Goal: Task Accomplishment & Management: Complete application form

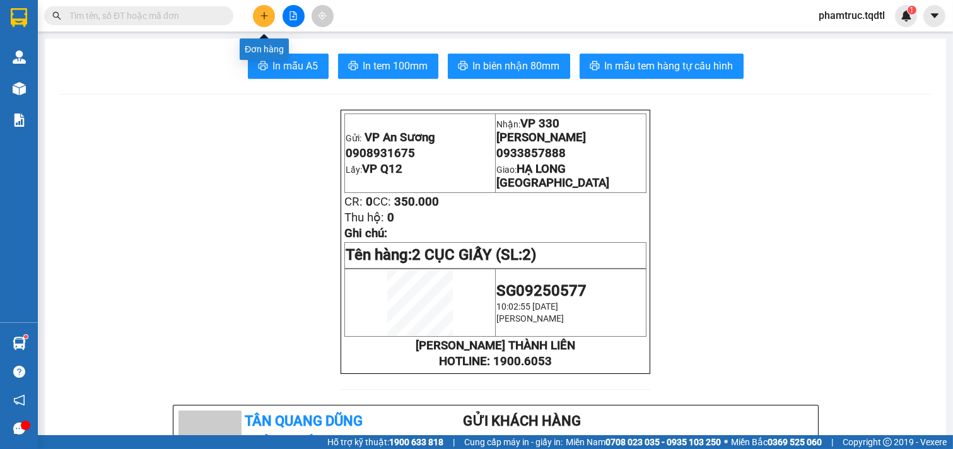
click at [273, 21] on button at bounding box center [264, 16] width 22 height 22
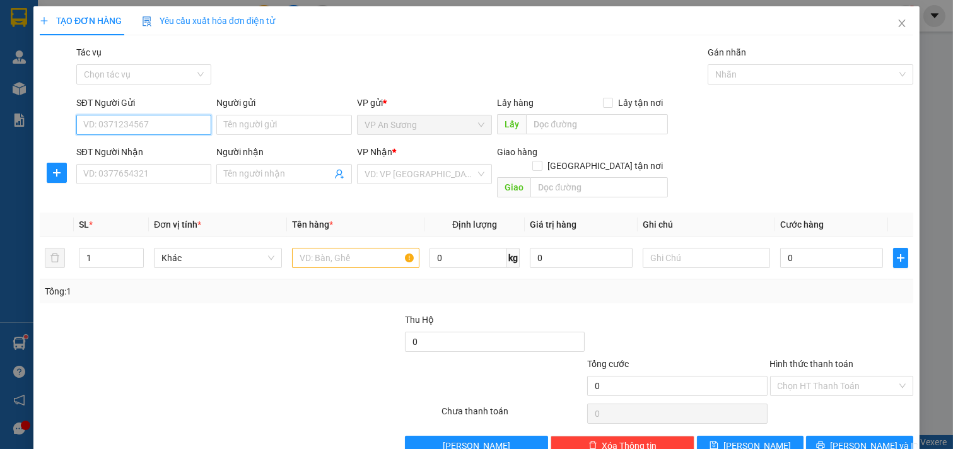
click at [192, 127] on input "SĐT Người Gửi" at bounding box center [144, 125] width 136 height 20
click at [170, 148] on div "0907834697" at bounding box center [142, 150] width 119 height 14
type input "0907834697"
type input "VP Q12"
type input "0386399603"
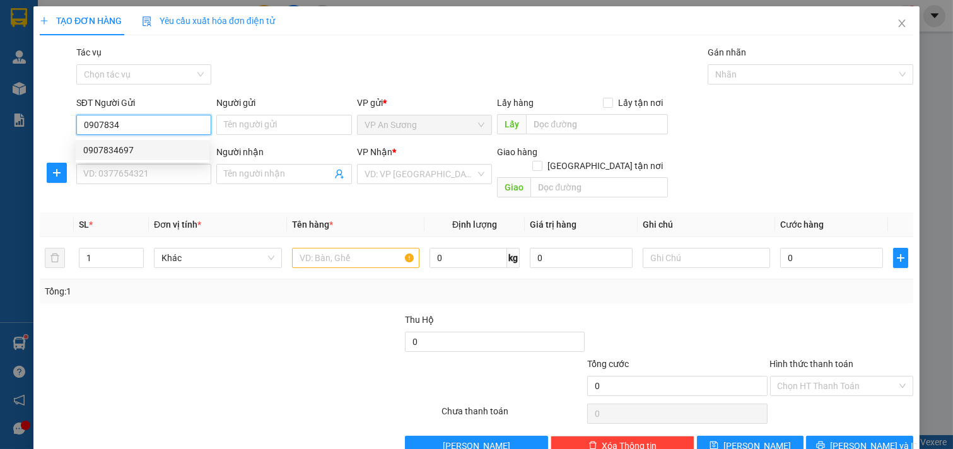
checkbox input "true"
type input "CTY MAY HOÀ THỌ"
type input "300.000"
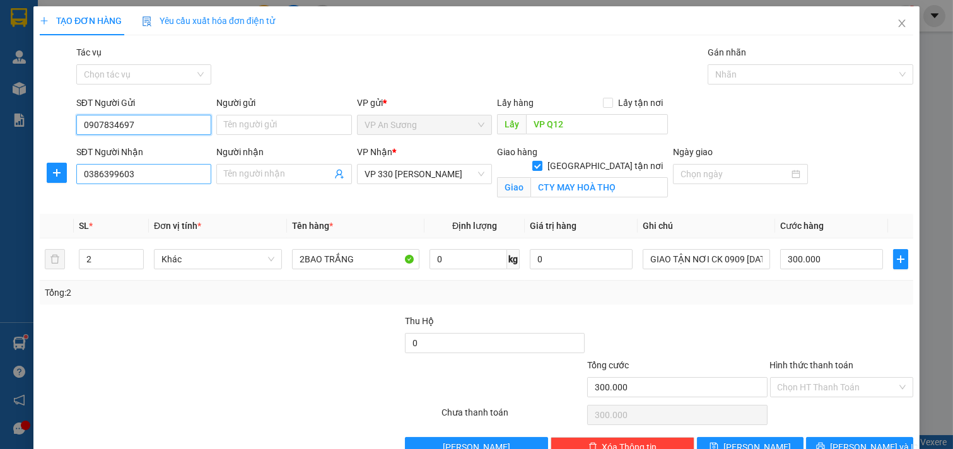
type input "0907834697"
click at [149, 180] on input "0386399603" at bounding box center [144, 174] width 136 height 20
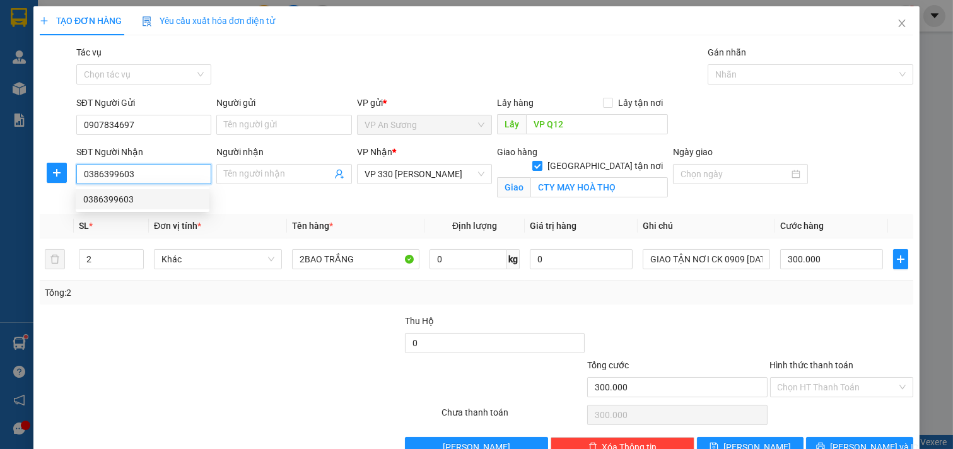
click at [192, 172] on input "0386399603" at bounding box center [144, 174] width 136 height 20
type input "0"
type input "0934995266"
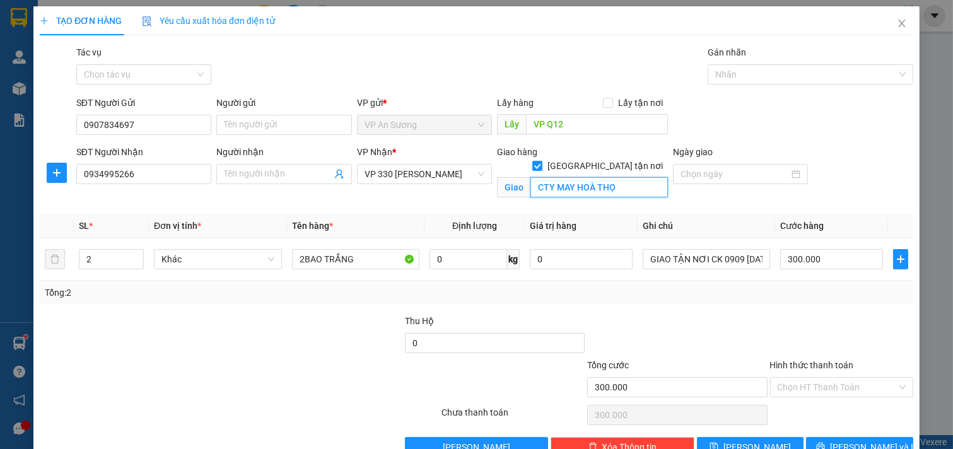
click at [617, 177] on input "CTY MAY HOÀ THỌ" at bounding box center [598, 187] width 137 height 20
click at [614, 205] on div "Transit Pickup Surcharge Ids Transit Deliver Surcharge Ids Transit Deliver Surc…" at bounding box center [476, 251] width 873 height 412
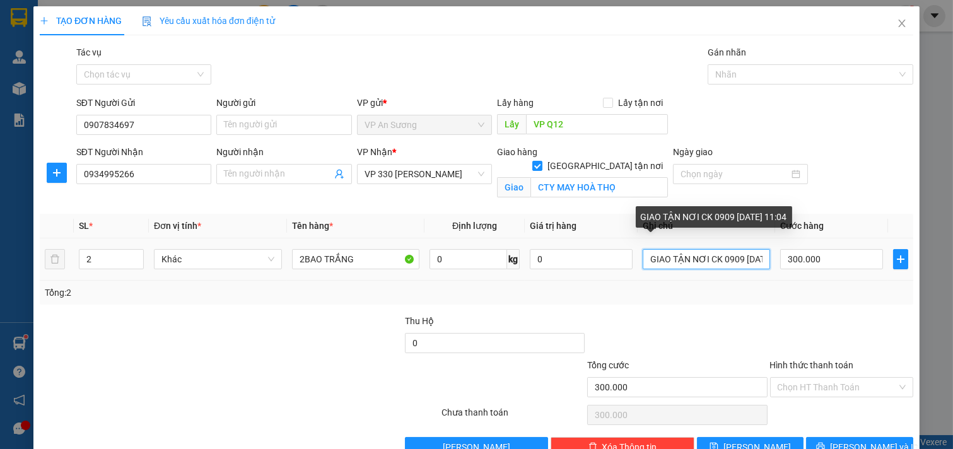
click at [757, 257] on input "GIAO TẬN NƠI CK 0909 [DATE] 11:04" at bounding box center [707, 259] width 128 height 20
click at [752, 256] on input "GIAO TẬN NƠI CK 0909 [DATE] 11:04" at bounding box center [707, 259] width 128 height 20
drag, startPoint x: 753, startPoint y: 264, endPoint x: 761, endPoint y: 260, distance: 8.8
click at [761, 260] on td "GIAO TẬN NƠI CK 0909 [DATE] 11:04" at bounding box center [706, 259] width 138 height 42
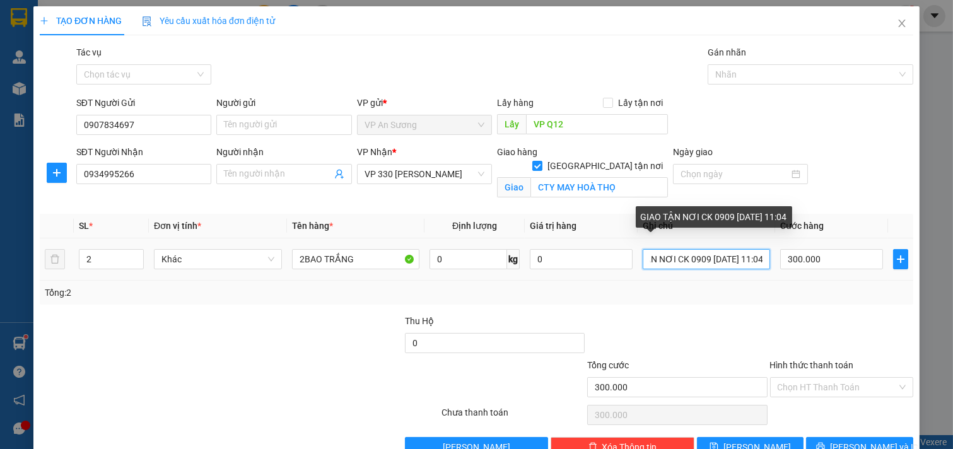
click at [758, 260] on input "GIAO TẬN NƠI CK 0909 [DATE] 11:04" at bounding box center [707, 259] width 128 height 20
click at [755, 257] on input "GIAO TẬN NƠI CK 0909 [DATE] 11:04" at bounding box center [707, 259] width 128 height 20
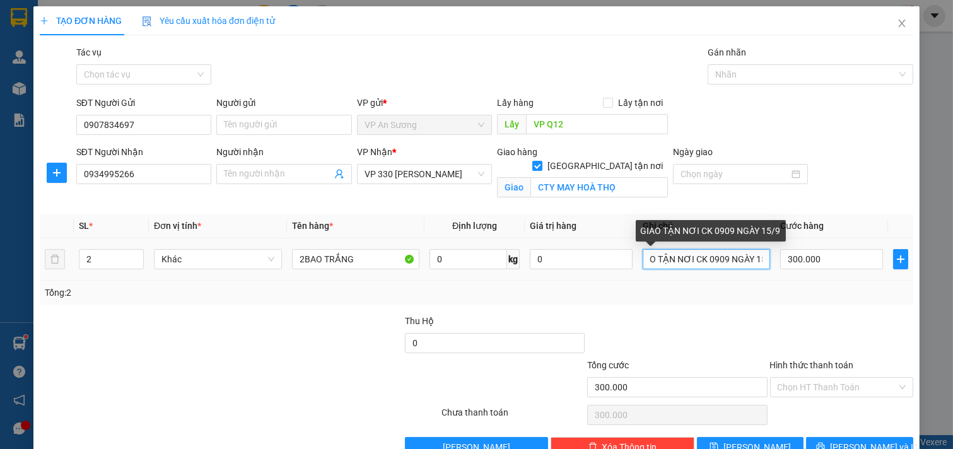
scroll to position [0, 0]
drag, startPoint x: 752, startPoint y: 254, endPoint x: 639, endPoint y: 260, distance: 112.4
click at [643, 260] on input "GIAO TẬN NƠI CK 0909 NGÀY 15/9" at bounding box center [707, 259] width 128 height 20
click at [643, 257] on input "GIAO TẬN NƠI CK 0909 NGÀY 15/9" at bounding box center [707, 259] width 128 height 20
click at [735, 259] on input "GIAO TẬN NƠI CK 0909 NGÀY 15/9" at bounding box center [707, 259] width 128 height 20
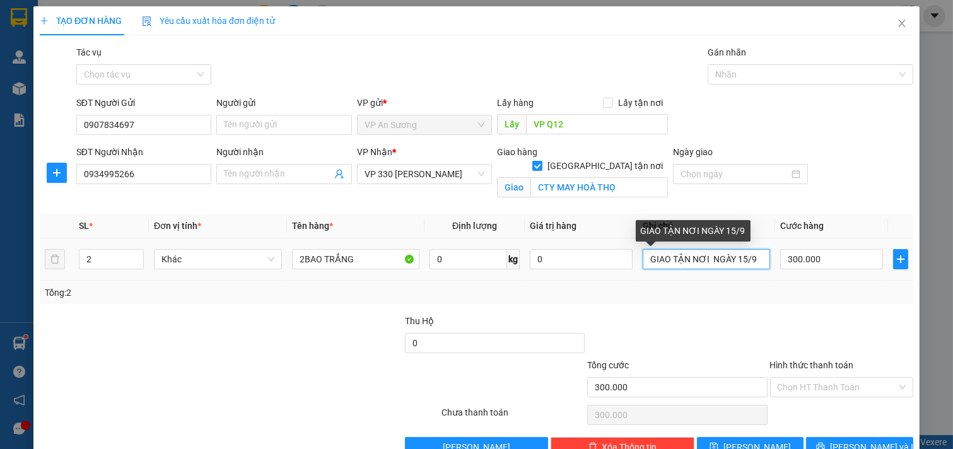
click at [748, 253] on input "GIAO TẬN NƠI NGÀY 15/9" at bounding box center [707, 259] width 128 height 20
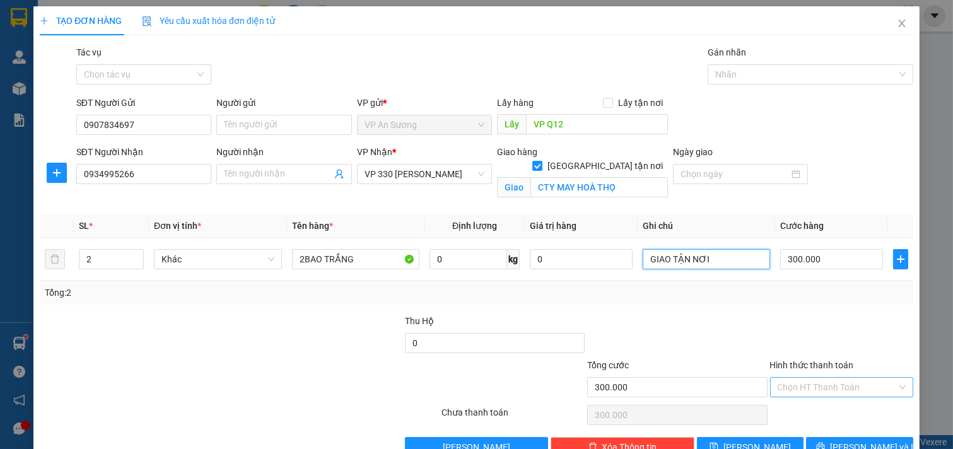
type input "GIAO TẬN NƠI"
click at [832, 389] on input "Hình thức thanh toán" at bounding box center [837, 387] width 120 height 19
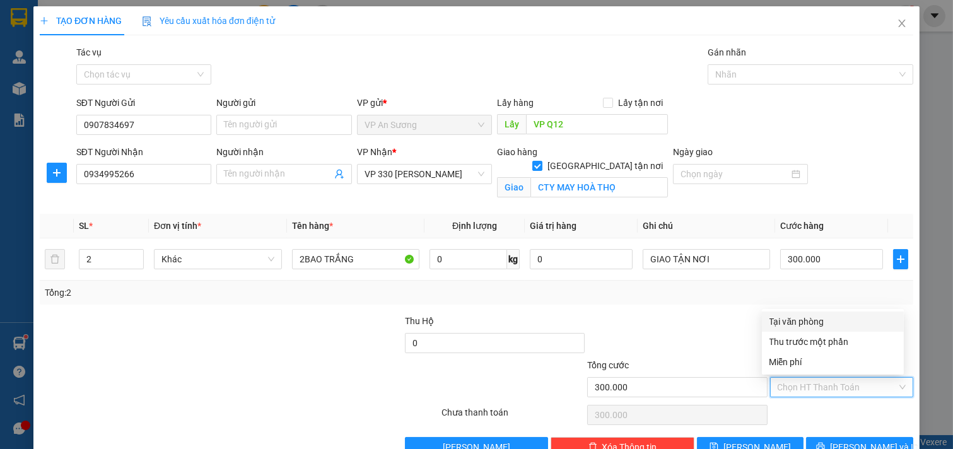
click at [822, 322] on div "Tại văn phòng" at bounding box center [832, 322] width 127 height 14
type input "0"
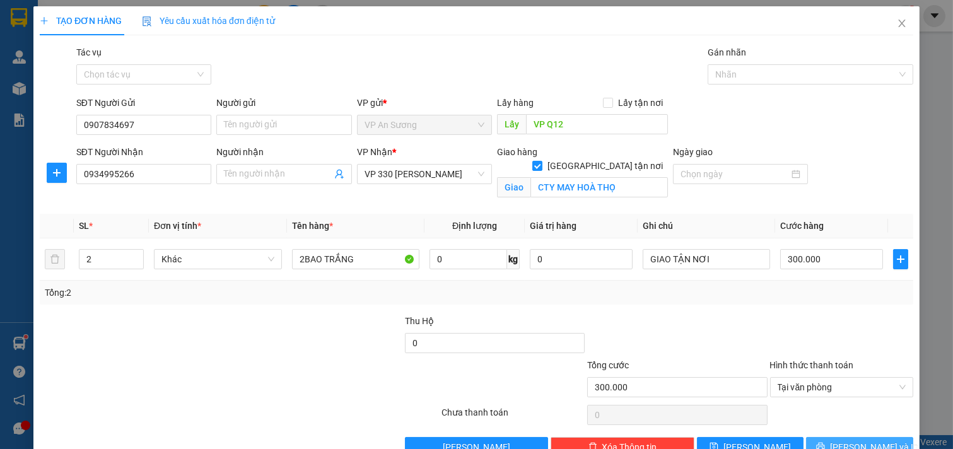
click at [837, 439] on button "[PERSON_NAME] và In" at bounding box center [859, 447] width 107 height 20
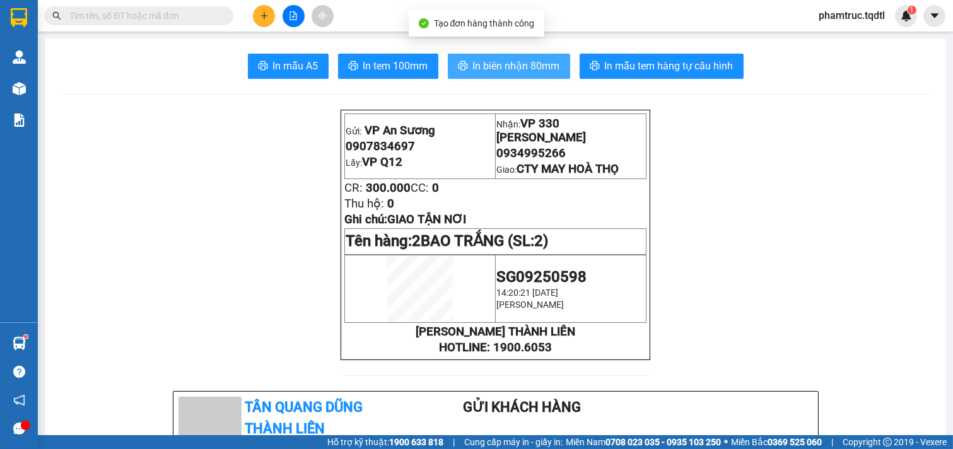
click at [539, 70] on span "In biên nhận 80mm" at bounding box center [516, 66] width 87 height 16
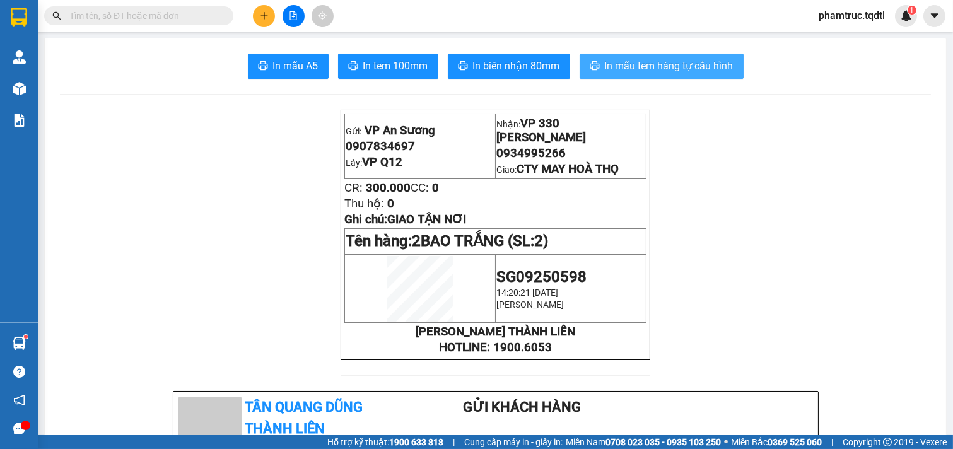
click at [683, 68] on span "In mẫu tem hàng tự cấu hình" at bounding box center [669, 66] width 129 height 16
